Goal: Transaction & Acquisition: Purchase product/service

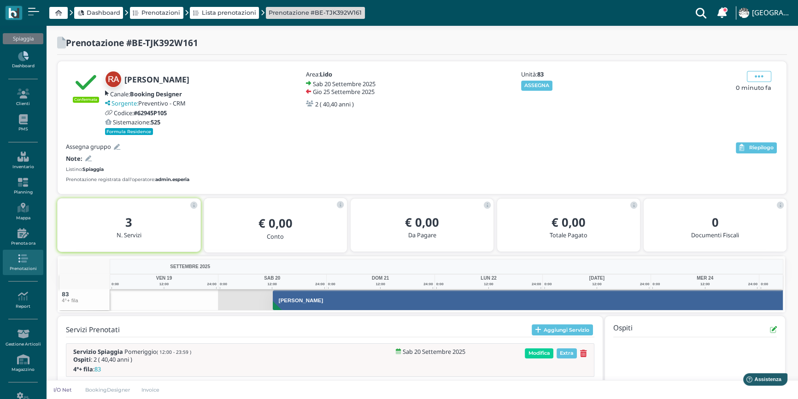
scroll to position [0, 30]
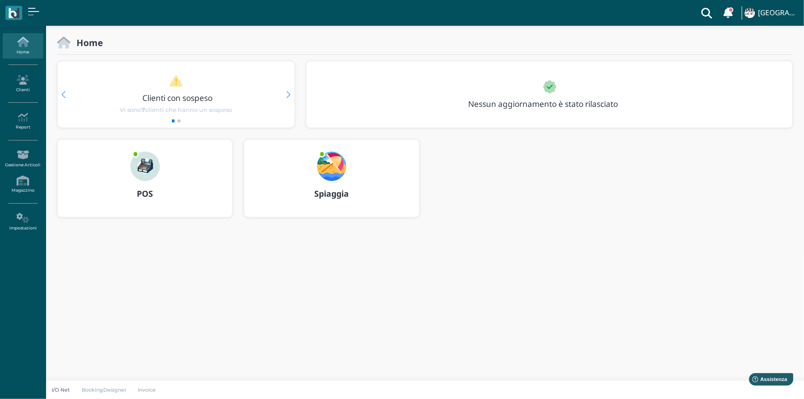
click at [120, 159] on div "POS" at bounding box center [145, 178] width 175 height 77
click at [153, 173] on img at bounding box center [144, 166] width 29 height 29
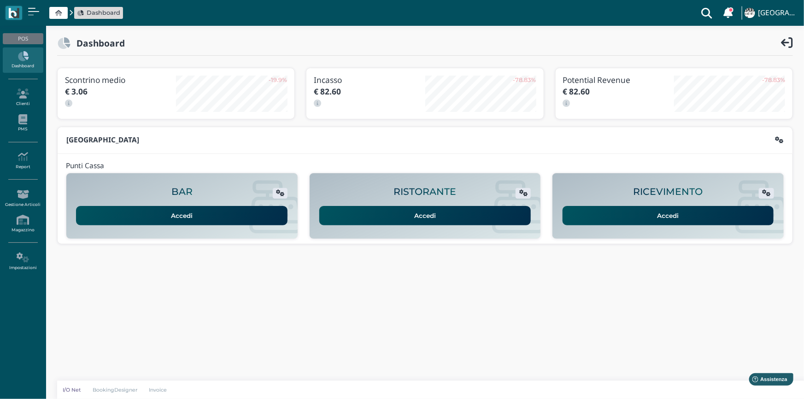
drag, startPoint x: 640, startPoint y: 217, endPoint x: 616, endPoint y: 201, distance: 29.4
click at [639, 217] on link "Accedi" at bounding box center [668, 215] width 211 height 19
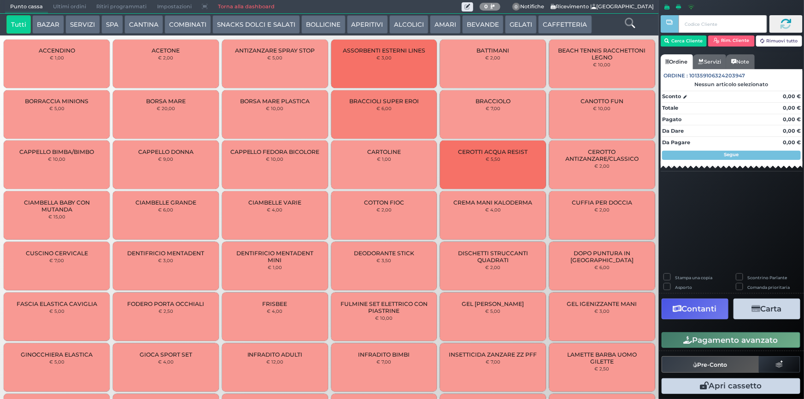
click at [553, 28] on button "CAFFETTERIA" at bounding box center [564, 24] width 53 height 18
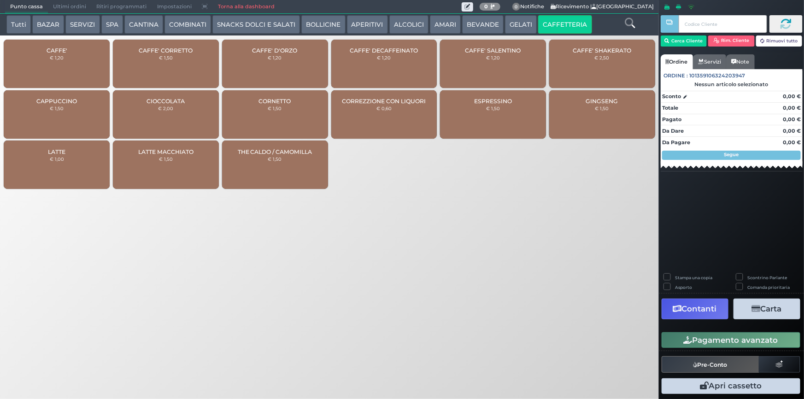
click at [50, 65] on div "CAFFE' € 1,20" at bounding box center [57, 64] width 106 height 48
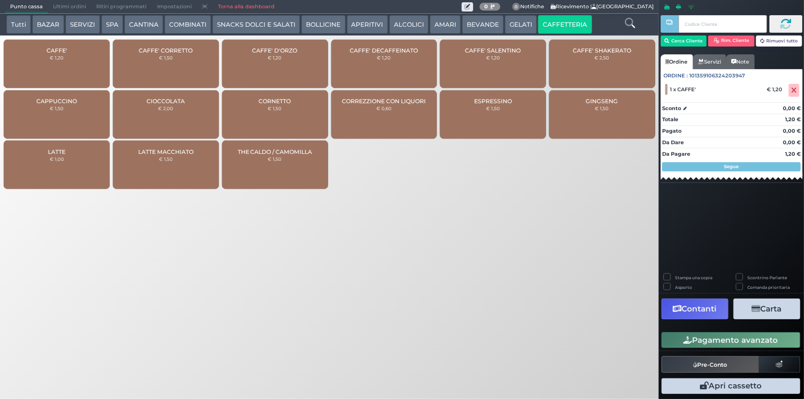
click at [47, 65] on div "CAFFE' € 1,20" at bounding box center [57, 64] width 106 height 48
click at [49, 64] on div "CAFFE' € 1,20" at bounding box center [57, 64] width 106 height 48
click at [285, 73] on div "CAFFE' D'ORZO € 1,20" at bounding box center [275, 64] width 106 height 48
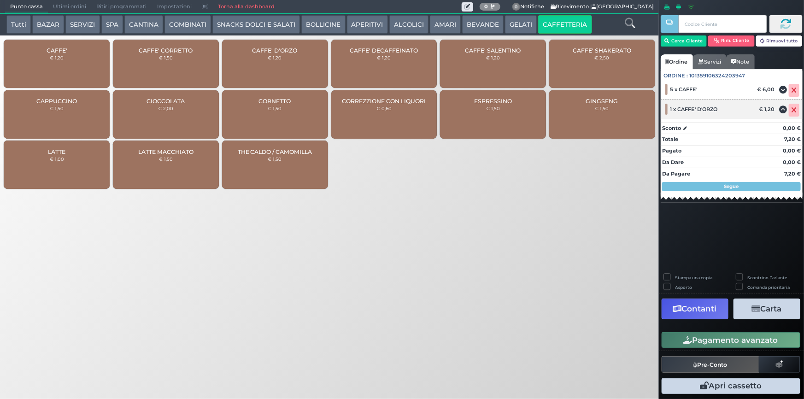
click at [794, 110] on icon at bounding box center [795, 110] width 6 height 0
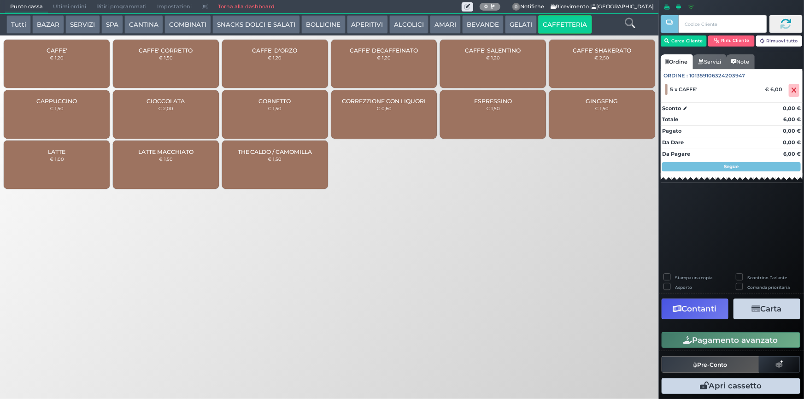
click at [163, 65] on div "CAFFE' CORRETTO € 1,50" at bounding box center [166, 64] width 106 height 48
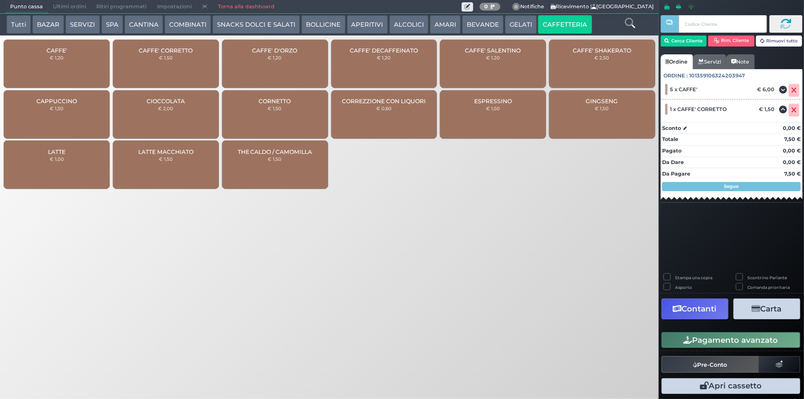
click at [778, 341] on button "Pagamento avanzato" at bounding box center [731, 340] width 139 height 16
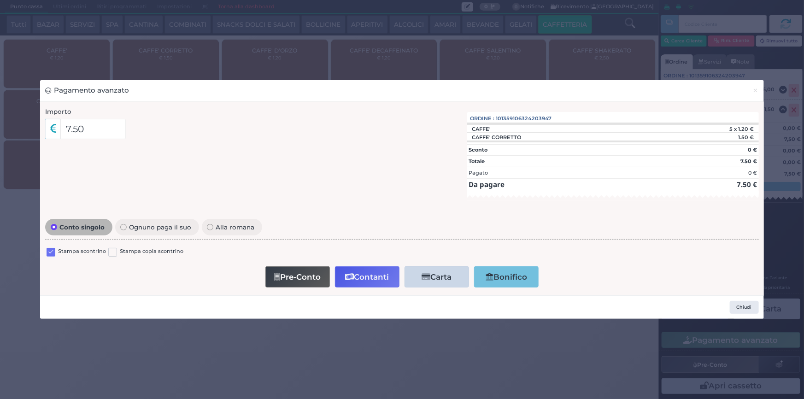
click at [52, 252] on label at bounding box center [51, 252] width 9 height 9
click at [0, 0] on input "checkbox" at bounding box center [0, 0] width 0 height 0
click at [365, 280] on button "Contanti" at bounding box center [367, 276] width 65 height 21
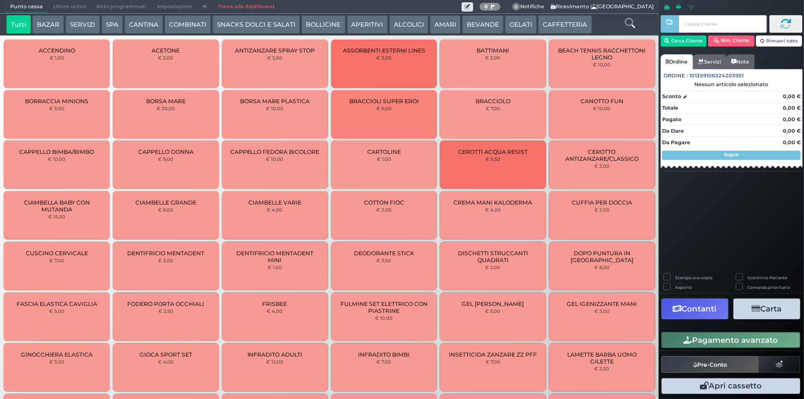
click at [70, 5] on span "Ultimi ordini" at bounding box center [69, 6] width 43 height 13
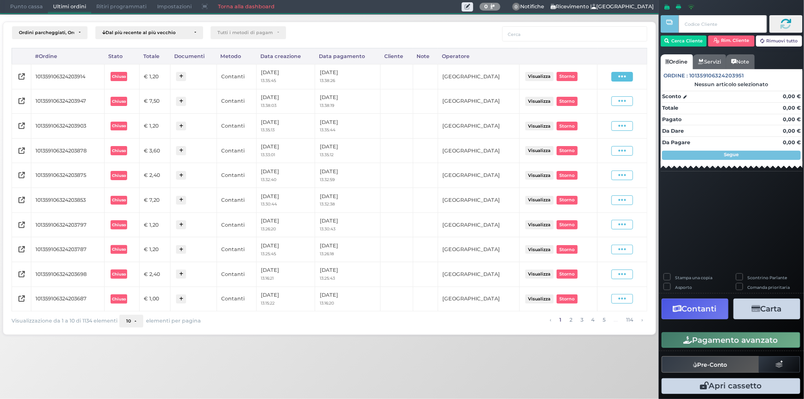
click at [623, 77] on icon at bounding box center [622, 76] width 8 height 9
drag, startPoint x: 560, startPoint y: 376, endPoint x: 499, endPoint y: 322, distance: 82.2
click at [560, 376] on div "Punto cassa Mappa Ultimi ordini Delivery Ritiri programmati Impostazioni Torna …" at bounding box center [402, 199] width 804 height 399
click at [627, 98] on span at bounding box center [622, 101] width 22 height 10
click at [606, 128] on span "Ristampa Pre-Conto" at bounding box center [601, 128] width 38 height 16
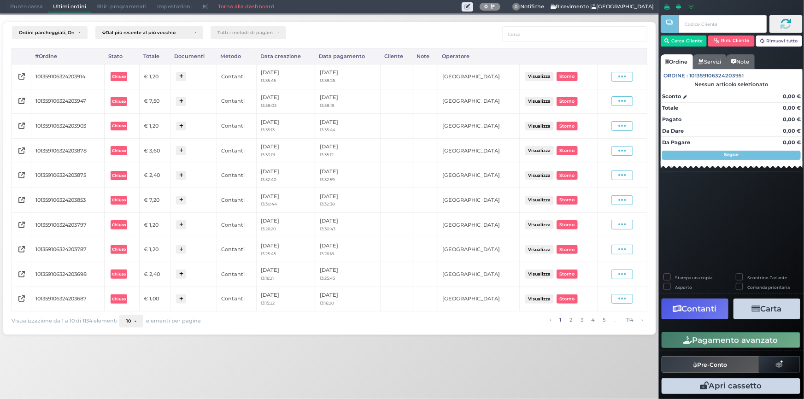
click at [19, 10] on span "Punto cassa" at bounding box center [26, 6] width 43 height 13
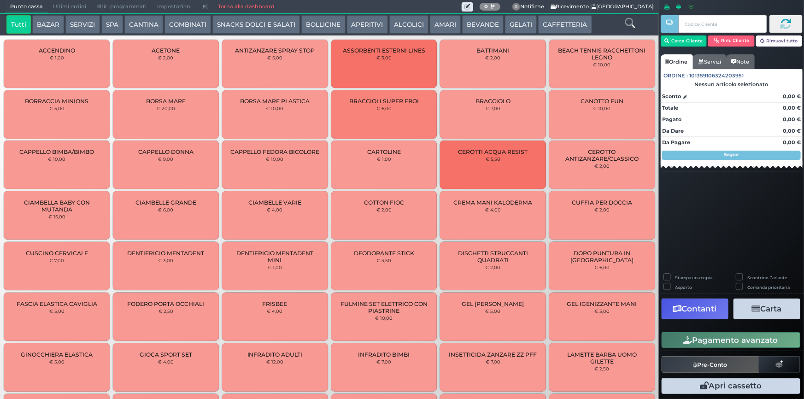
drag, startPoint x: 579, startPoint y: 19, endPoint x: 541, endPoint y: 21, distance: 37.9
click at [578, 19] on button "CAFFETTERIA" at bounding box center [564, 24] width 53 height 18
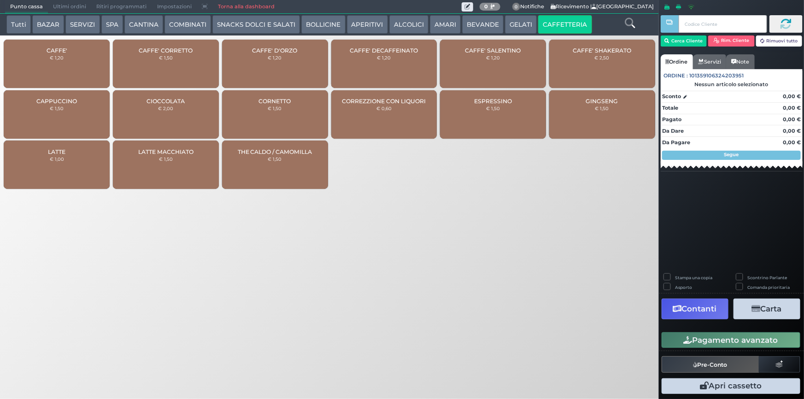
click at [80, 67] on div "CAFFE' € 1,20" at bounding box center [57, 64] width 106 height 48
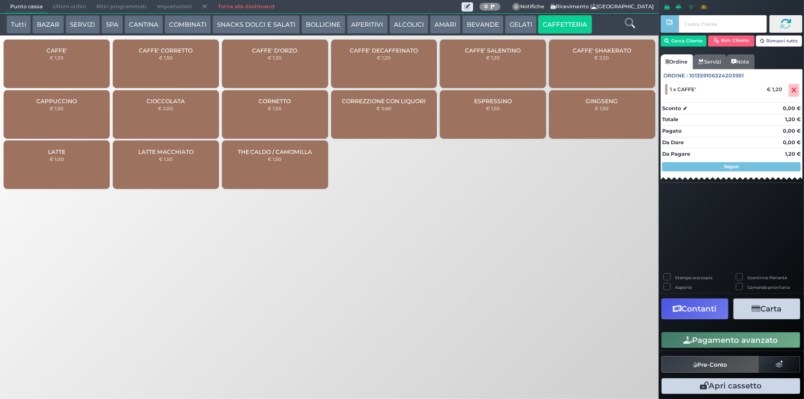
click at [78, 65] on div "CAFFE' € 1,20" at bounding box center [57, 64] width 106 height 48
click at [795, 90] on icon at bounding box center [795, 90] width 6 height 0
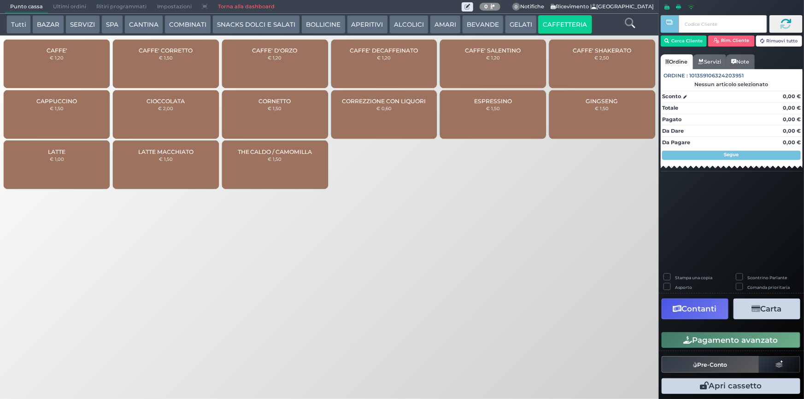
click at [32, 63] on div "CAFFE' € 1,20" at bounding box center [57, 64] width 106 height 48
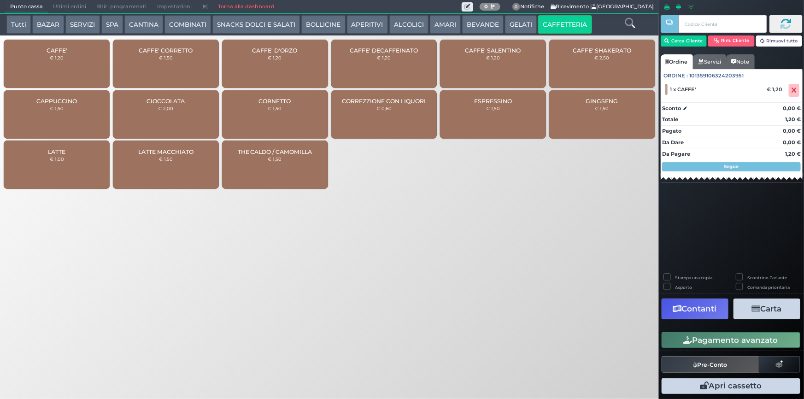
click at [34, 69] on div "CAFFE' € 1,20" at bounding box center [57, 64] width 106 height 48
click at [180, 59] on div "CAFFE' CORRETTO € 1,50" at bounding box center [166, 64] width 106 height 48
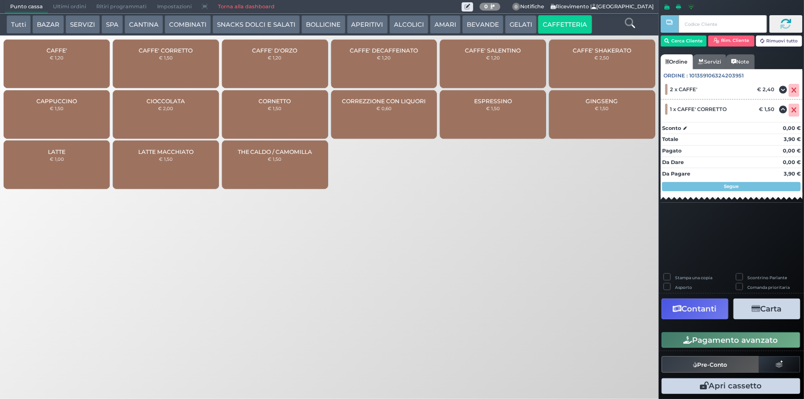
click at [741, 347] on button "Pagamento avanzato" at bounding box center [731, 340] width 139 height 16
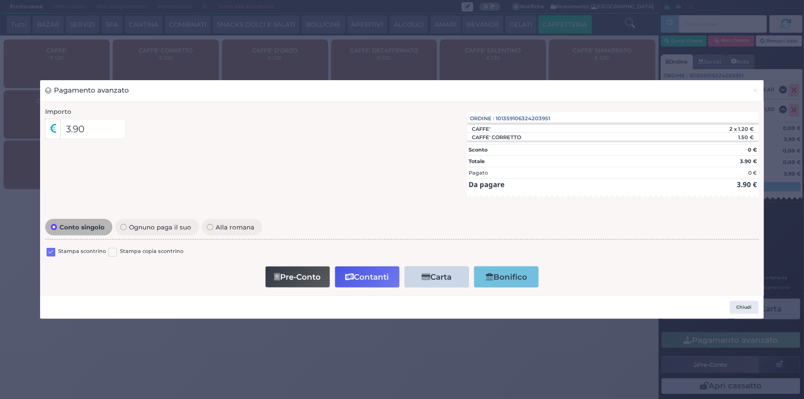
click at [53, 248] on label at bounding box center [51, 252] width 9 height 9
click at [0, 0] on input "checkbox" at bounding box center [0, 0] width 0 height 0
click at [368, 274] on button "Contanti" at bounding box center [367, 276] width 65 height 21
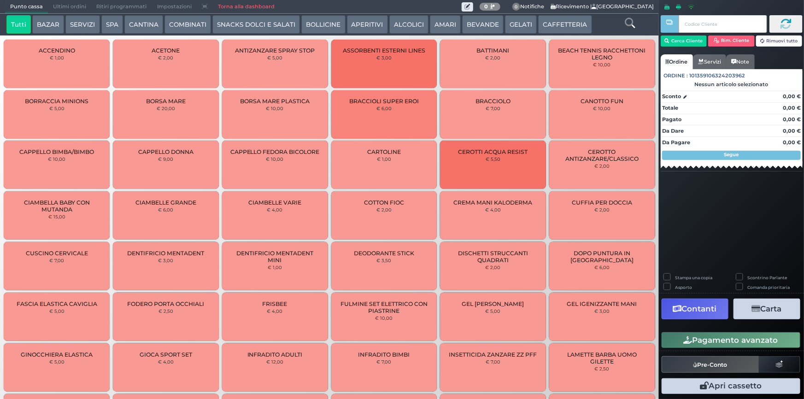
click at [60, 7] on span "Ultimi ordini" at bounding box center [69, 6] width 43 height 13
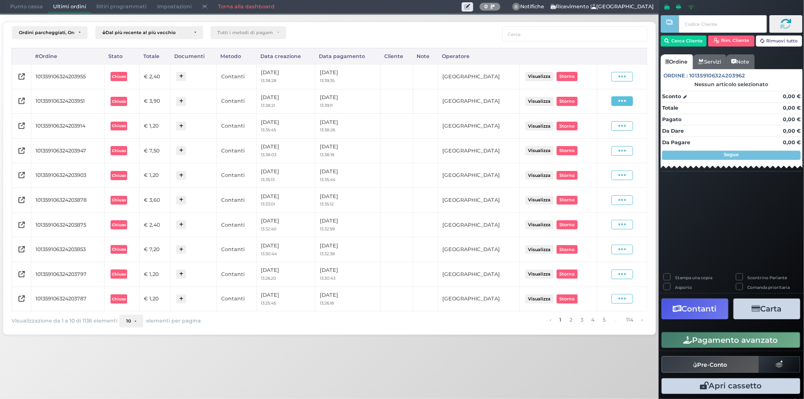
click at [626, 102] on icon at bounding box center [622, 101] width 8 height 9
click at [604, 126] on span "Ristampa Pre-Conto" at bounding box center [601, 128] width 38 height 16
click at [32, 4] on span "Punto cassa" at bounding box center [26, 6] width 43 height 13
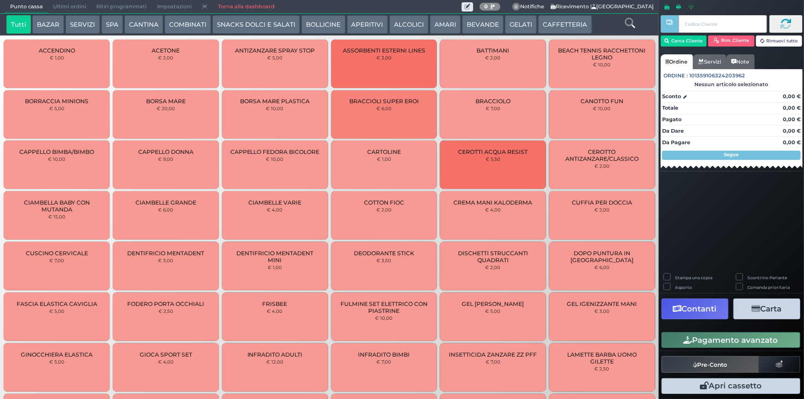
click at [560, 26] on button "CAFFETTERIA" at bounding box center [564, 24] width 53 height 18
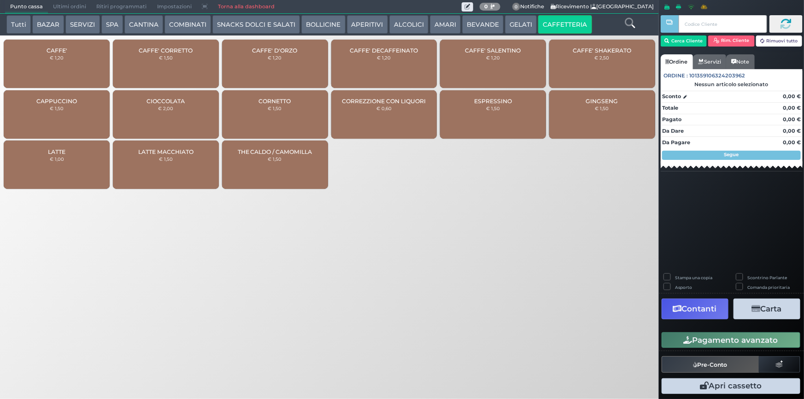
click at [57, 56] on small "€ 1,20" at bounding box center [57, 58] width 14 height 6
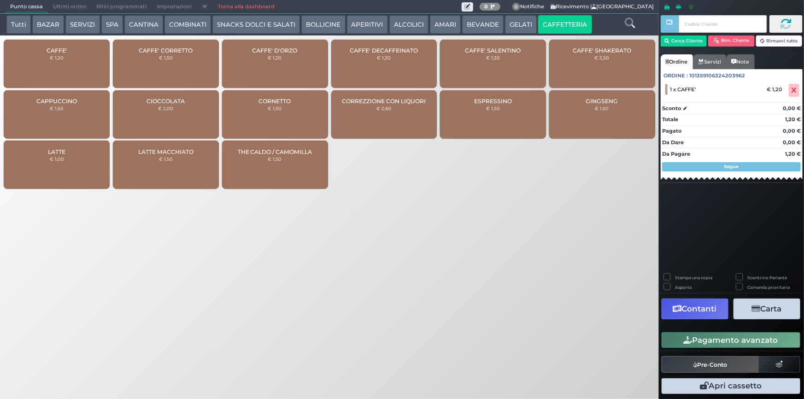
click at [497, 67] on div "CAFFE' SALENTINO € 1,20" at bounding box center [493, 64] width 106 height 48
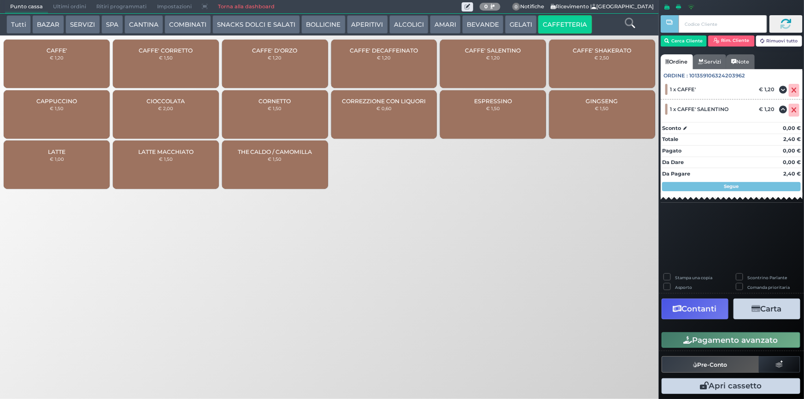
click at [740, 339] on button "Pagamento avanzato" at bounding box center [731, 340] width 139 height 16
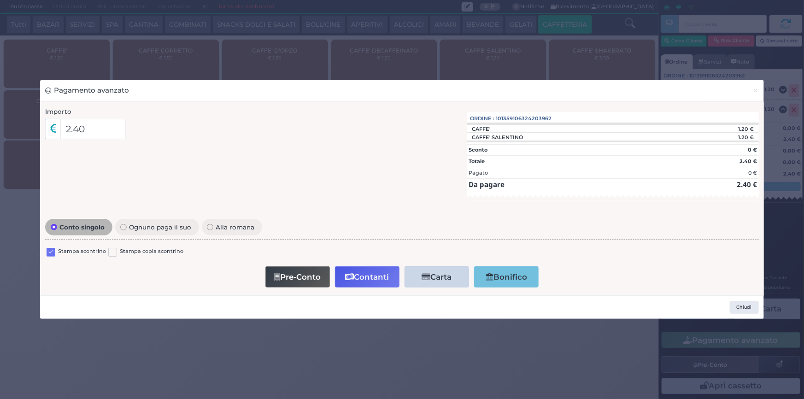
drag, startPoint x: 50, startPoint y: 253, endPoint x: 375, endPoint y: 251, distance: 324.8
click at [51, 253] on label at bounding box center [51, 252] width 9 height 9
click at [0, 0] on input "checkbox" at bounding box center [0, 0] width 0 height 0
click at [365, 276] on button "Contanti" at bounding box center [367, 276] width 65 height 21
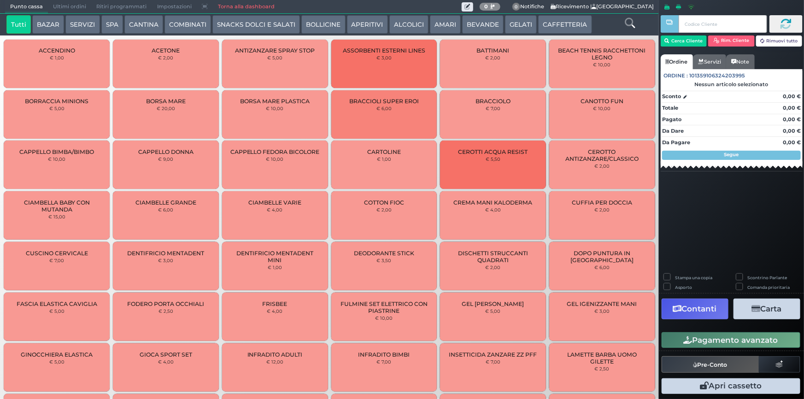
click at [67, 7] on span "Ultimi ordini" at bounding box center [69, 6] width 43 height 13
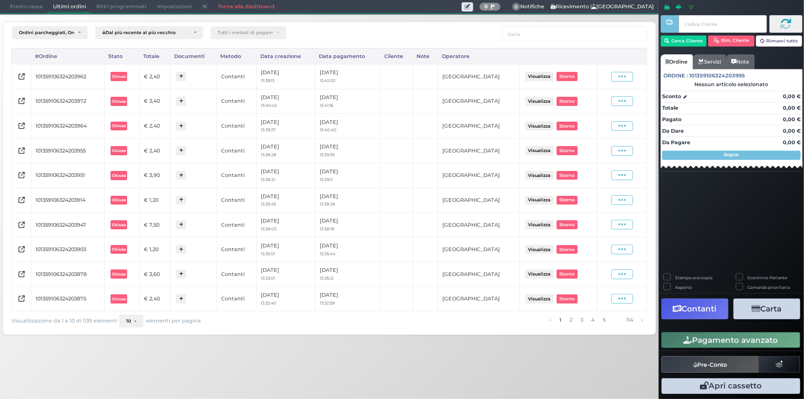
click at [612, 76] on div "Visualizza Ristampa Pre-Conto [GEOGRAPHIC_DATA]" at bounding box center [622, 77] width 40 height 10
click at [622, 80] on icon at bounding box center [622, 76] width 8 height 9
click at [608, 102] on span "Ristampa Pre-Conto" at bounding box center [601, 103] width 38 height 16
